Goal: Task Accomplishment & Management: Use online tool/utility

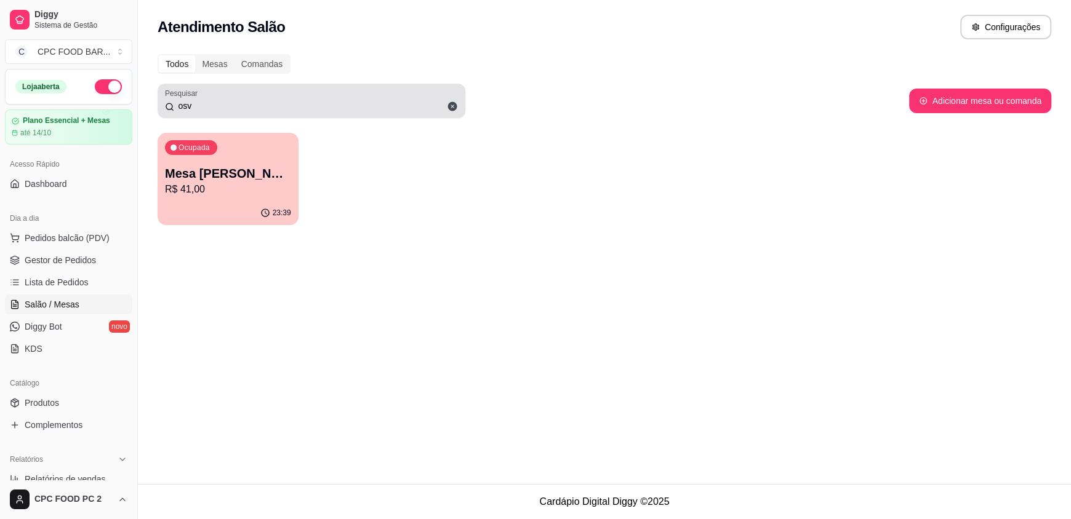
click at [297, 114] on div "Pesquisar osv" at bounding box center [312, 101] width 308 height 34
click at [296, 111] on input "osv" at bounding box center [316, 106] width 284 height 12
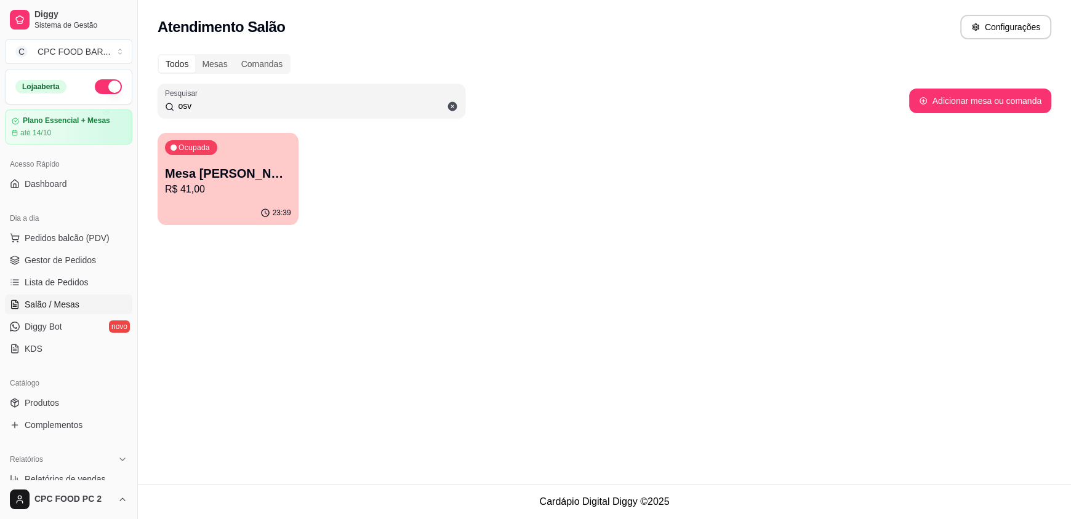
click at [296, 110] on input "osv" at bounding box center [316, 106] width 284 height 12
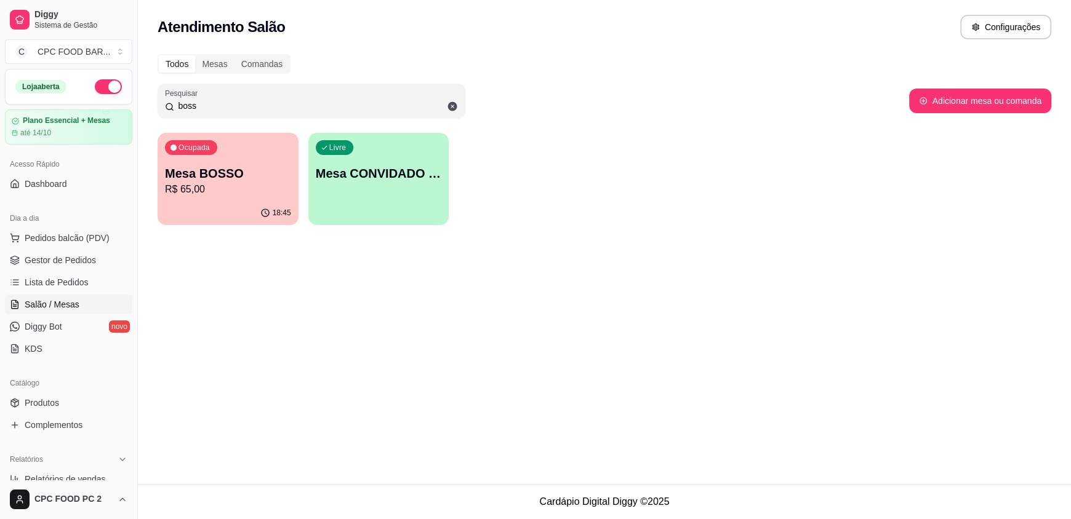
type input "boss"
click at [204, 190] on p "R$ 65,00" at bounding box center [228, 189] width 126 height 15
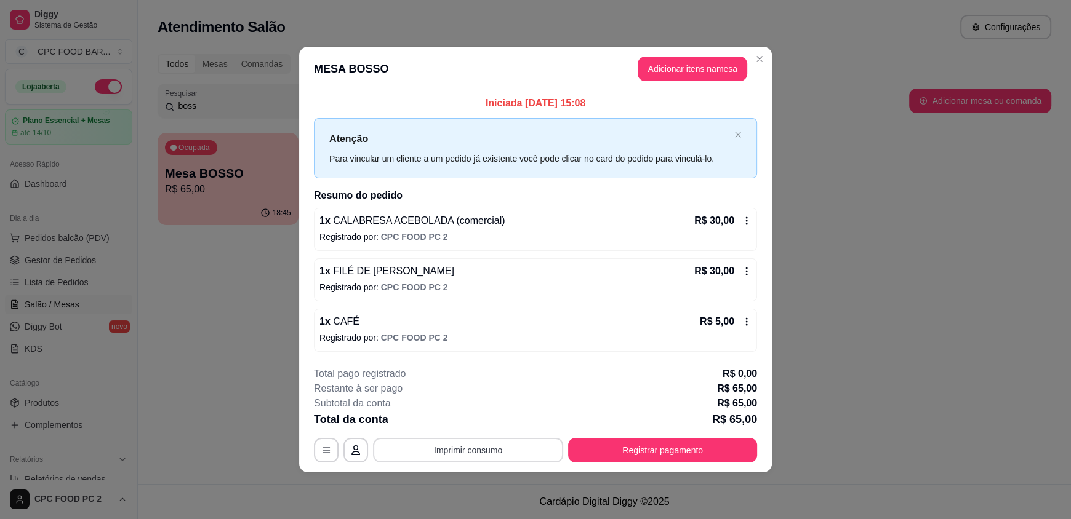
click at [493, 451] on button "Imprimir consumo" at bounding box center [468, 450] width 190 height 25
click at [473, 425] on button "IMPRESSORA" at bounding box center [471, 422] width 89 height 20
click at [698, 453] on button "Registrar pagamento" at bounding box center [662, 450] width 189 height 25
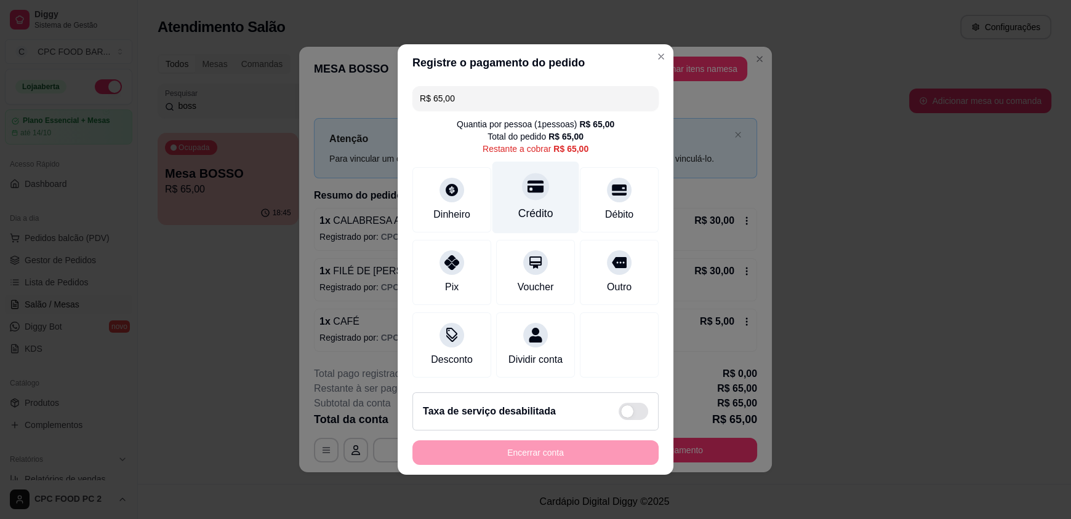
click at [527, 185] on icon at bounding box center [535, 187] width 16 height 12
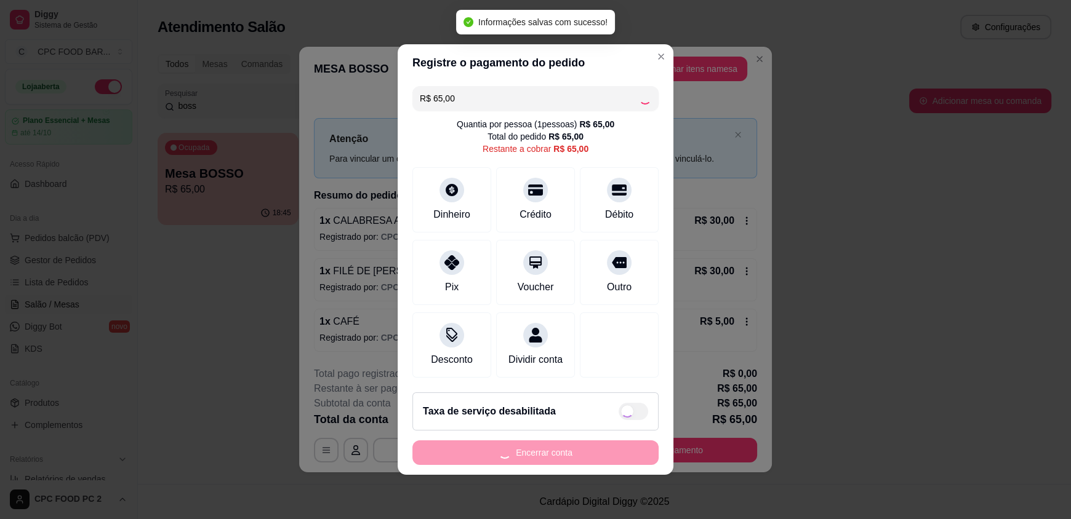
type input "R$ 0,00"
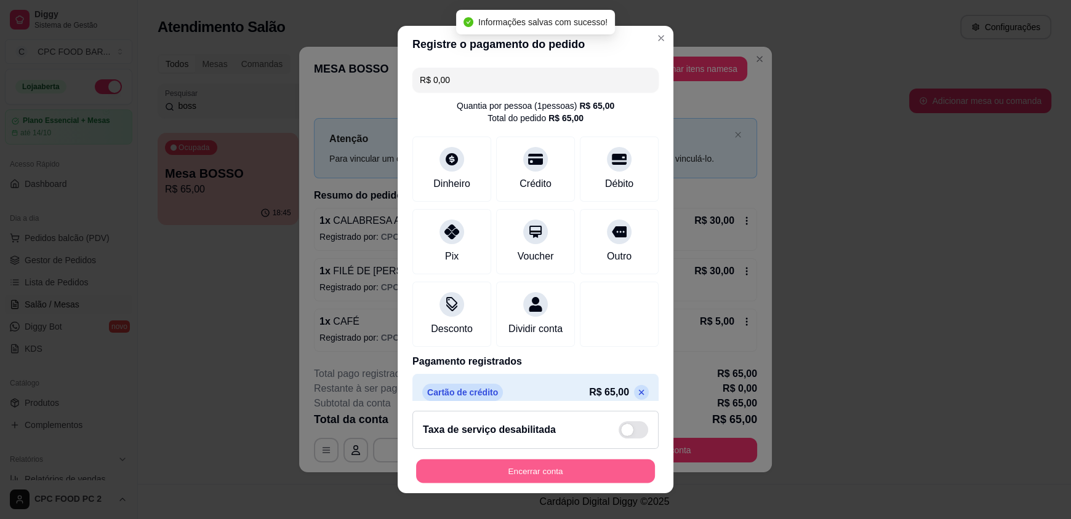
click at [505, 473] on button "Encerrar conta" at bounding box center [535, 471] width 239 height 24
